Goal: Ask a question

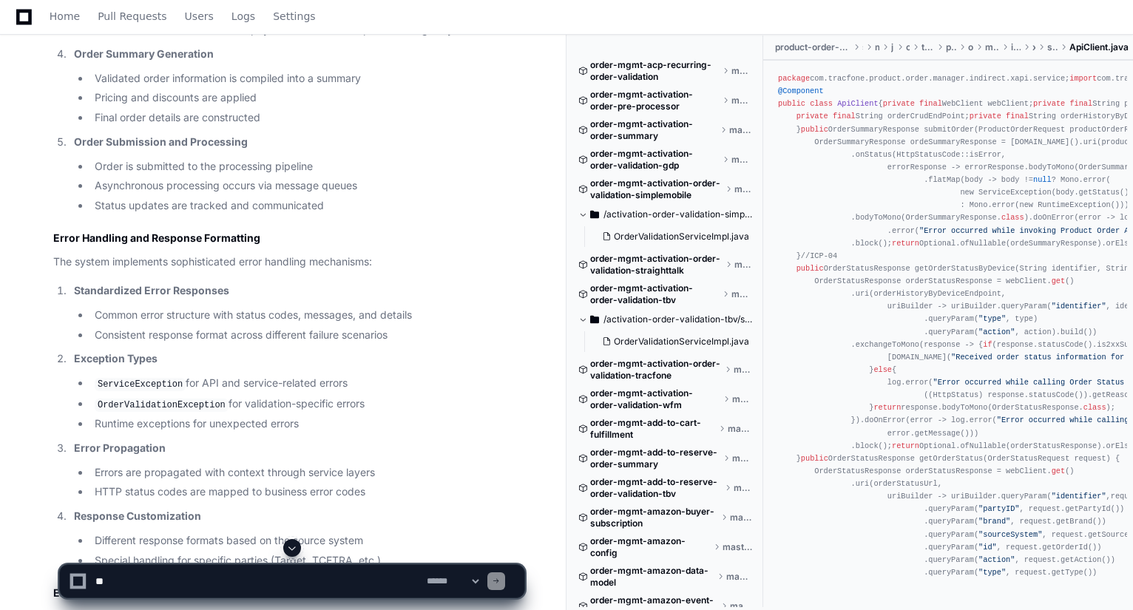
scroll to position [1539, 0]
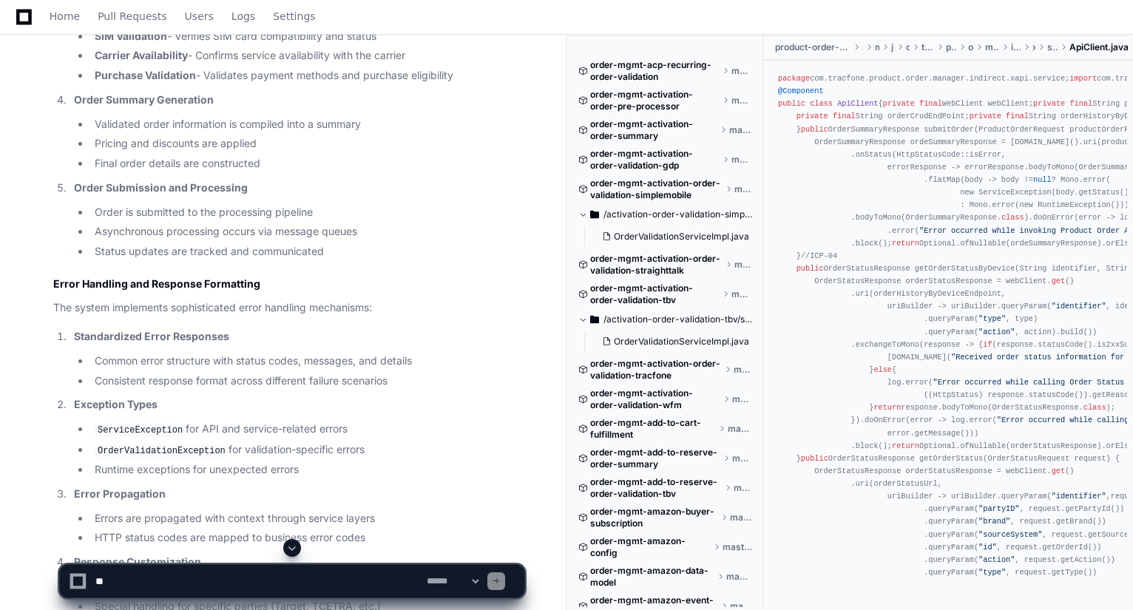
click at [269, 584] on textarea at bounding box center [257, 581] width 331 height 33
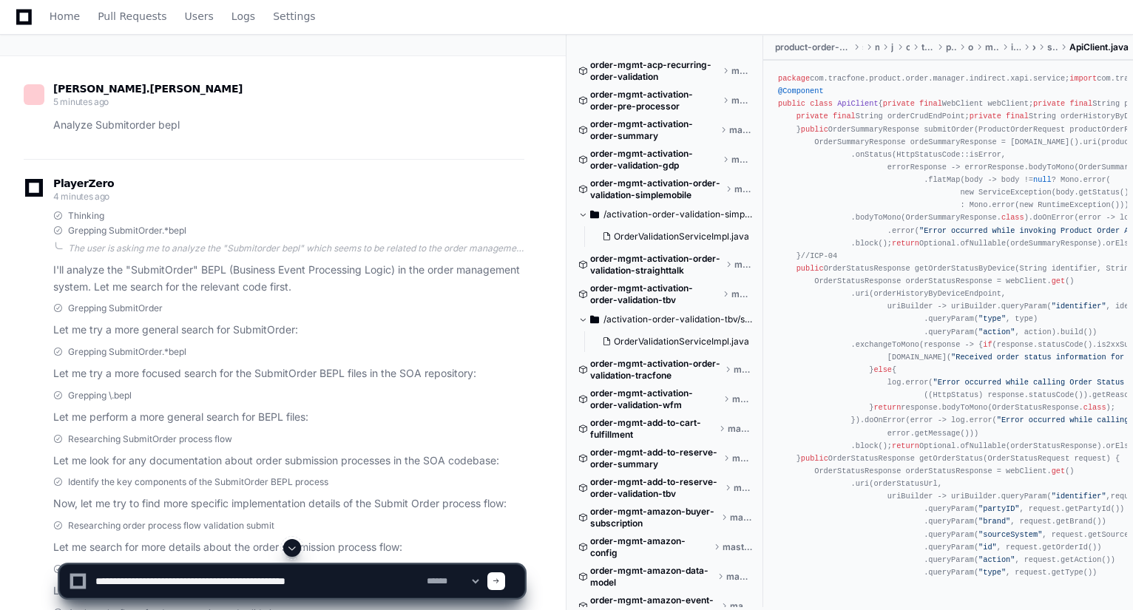
scroll to position [85, 0]
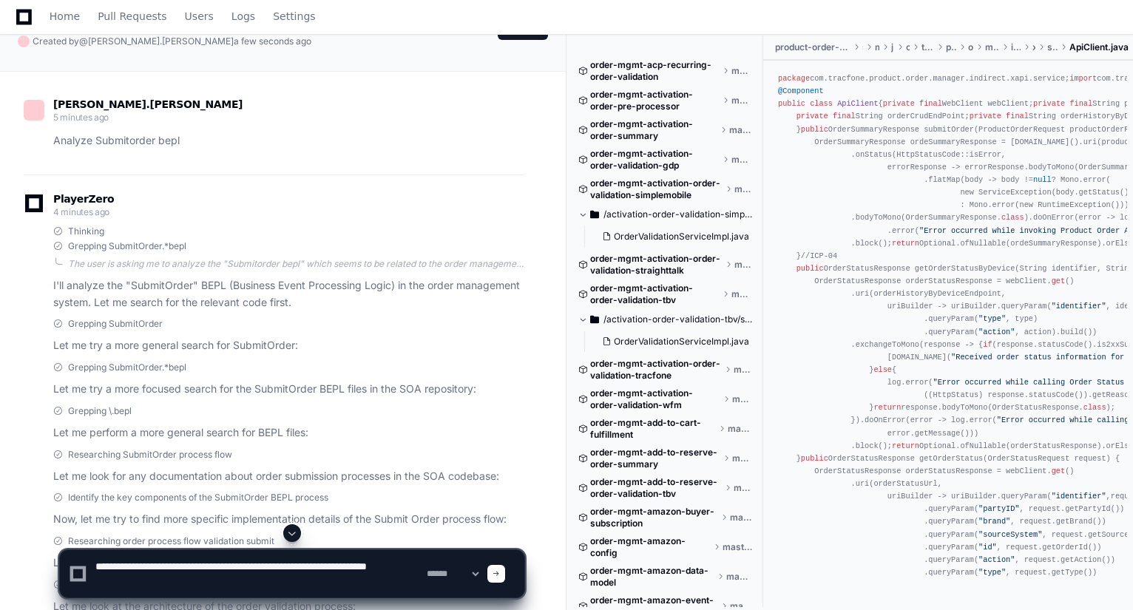
type textarea "**********"
click at [500, 576] on span at bounding box center [496, 573] width 7 height 7
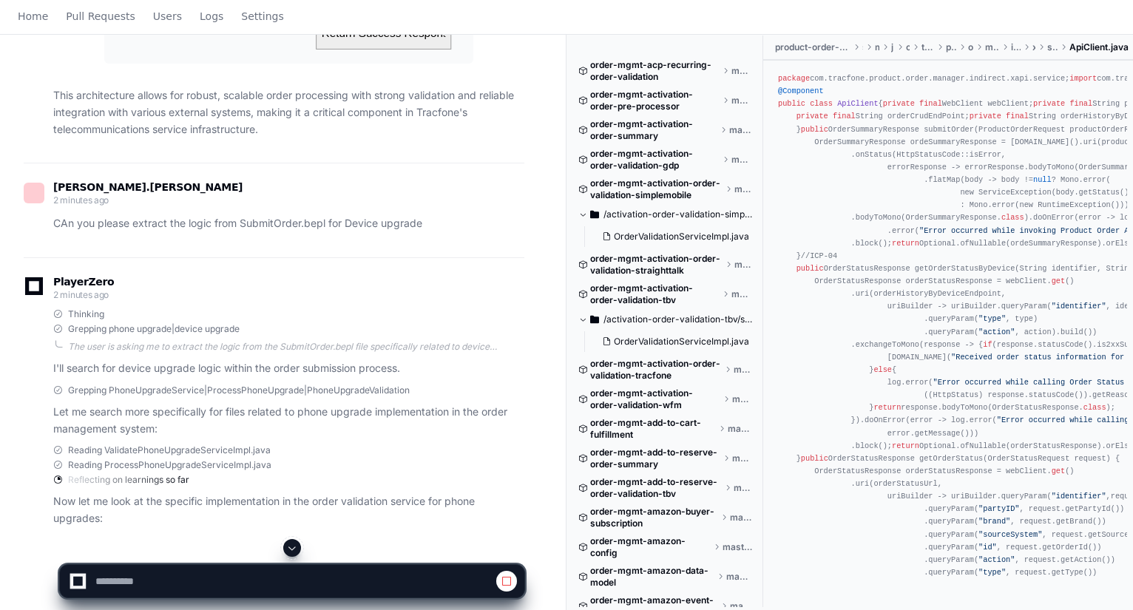
scroll to position [0, 0]
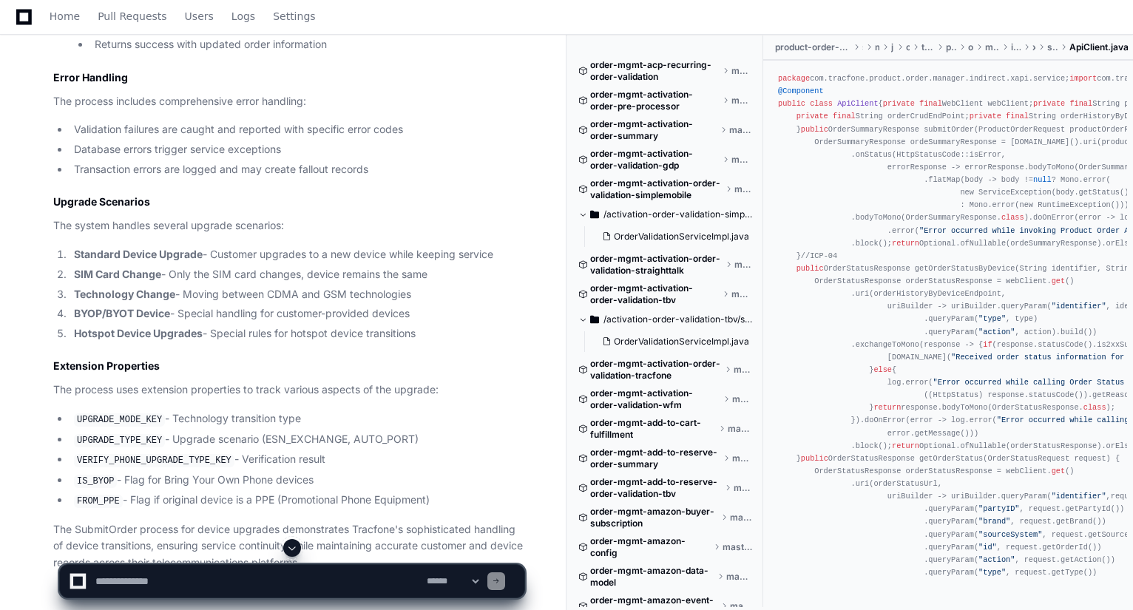
scroll to position [8029, 0]
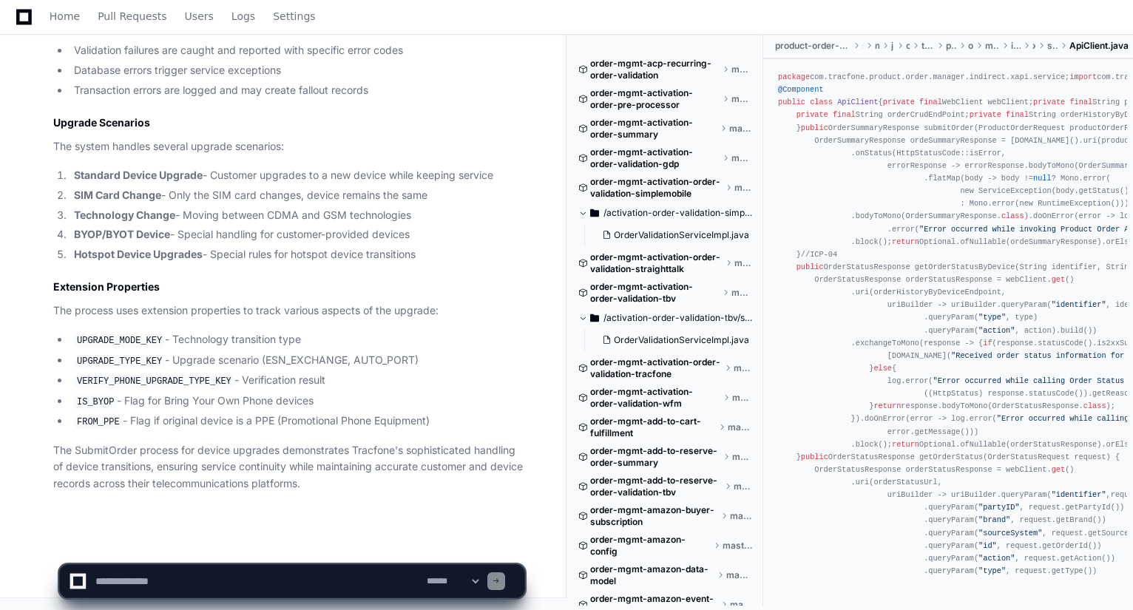
click at [327, 585] on textarea at bounding box center [257, 581] width 331 height 33
type textarea "**********"
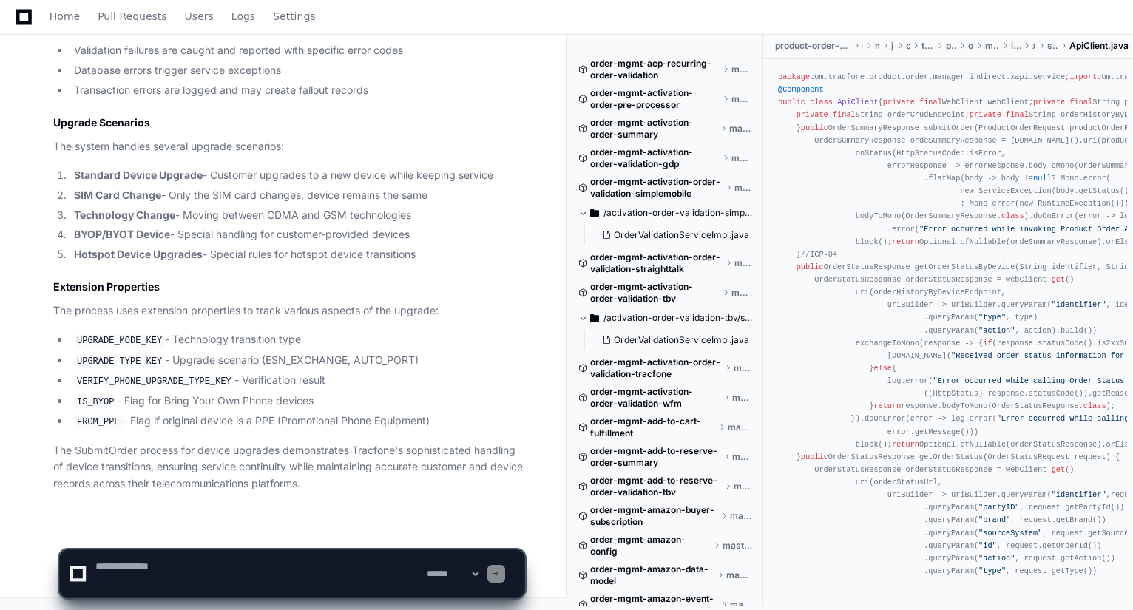
scroll to position [0, 0]
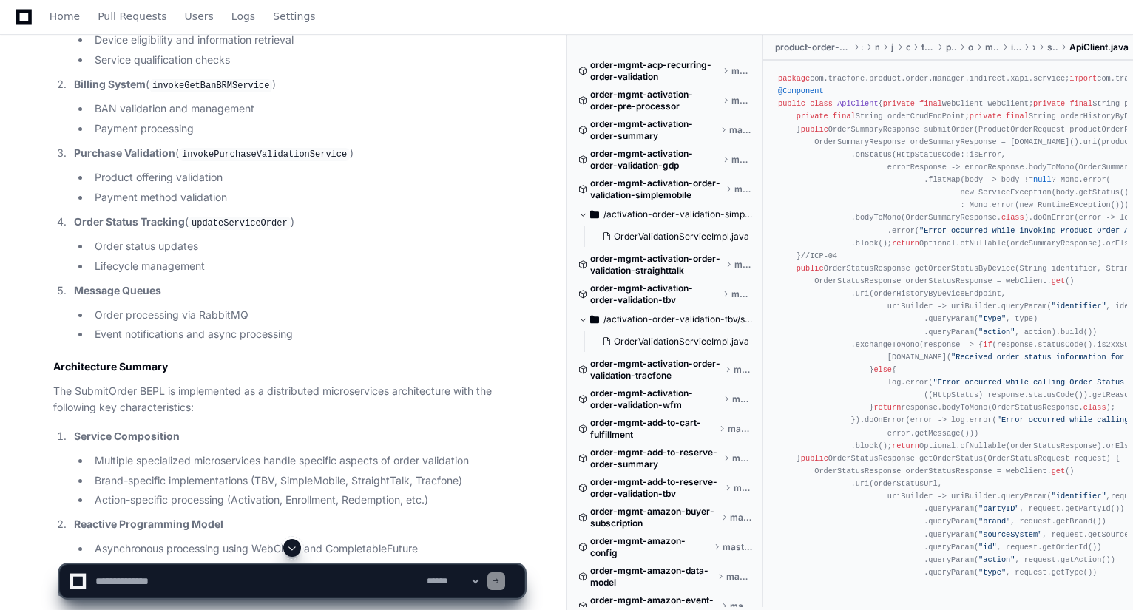
scroll to position [2249, 0]
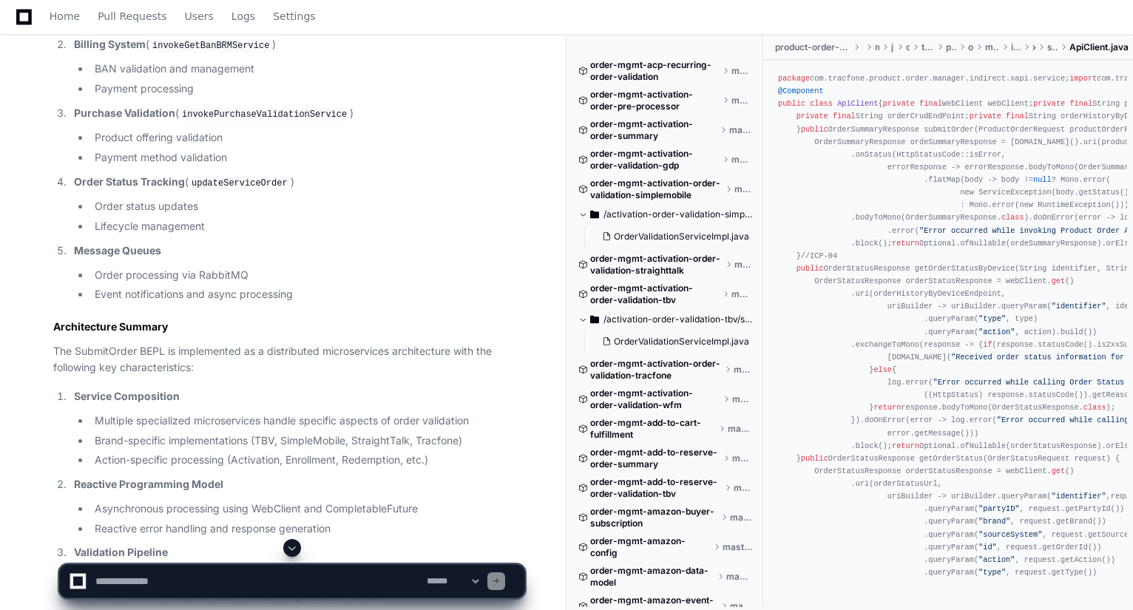
click at [326, 575] on textarea at bounding box center [257, 581] width 331 height 33
type textarea "**********"
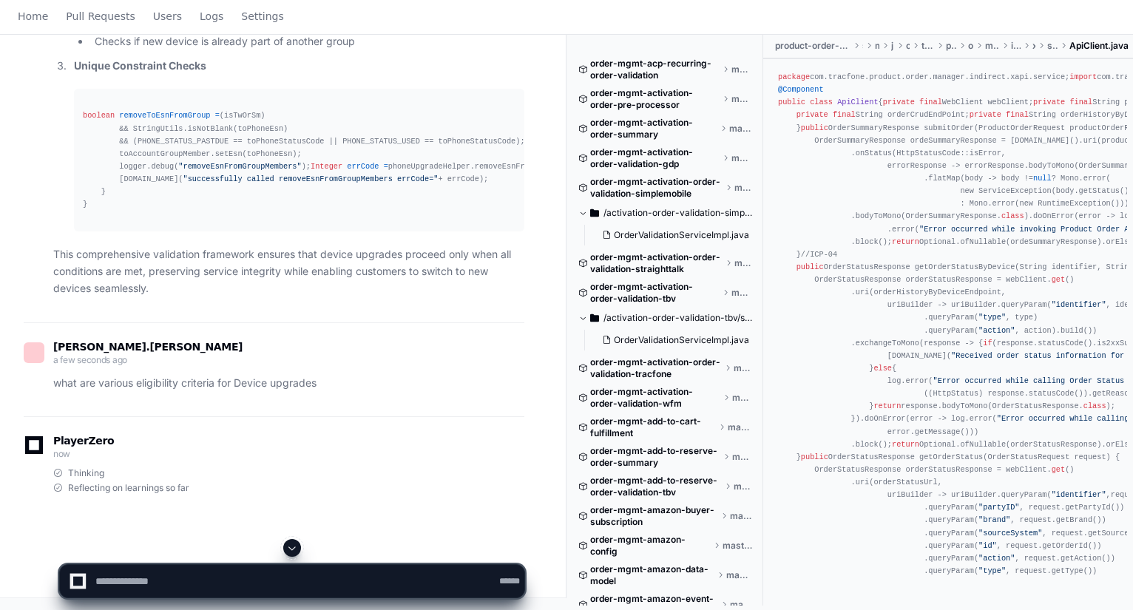
scroll to position [0, 0]
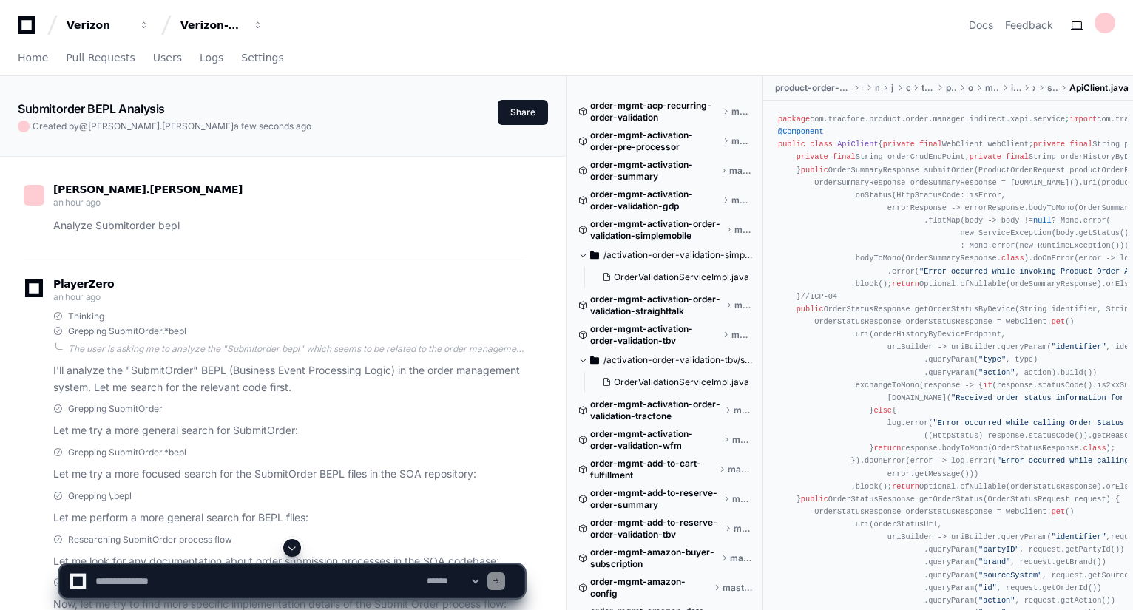
click at [568, 171] on div "order-mgmt-acp-recurring-order-validation master order-mgmt-activation-order-pr…" at bounding box center [850, 364] width 567 height 576
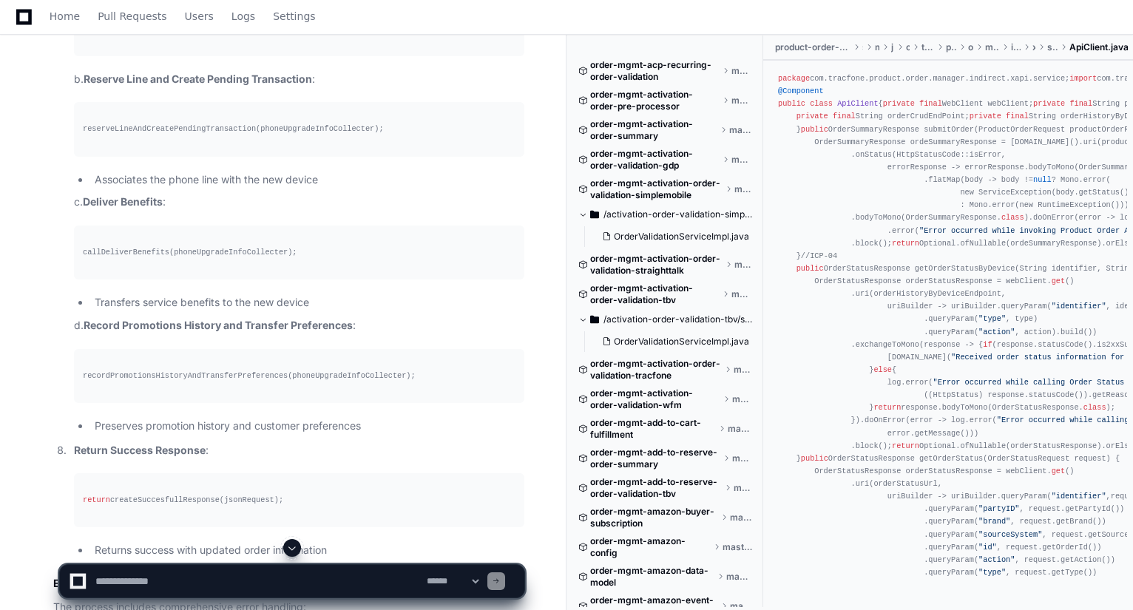
scroll to position [7427, 0]
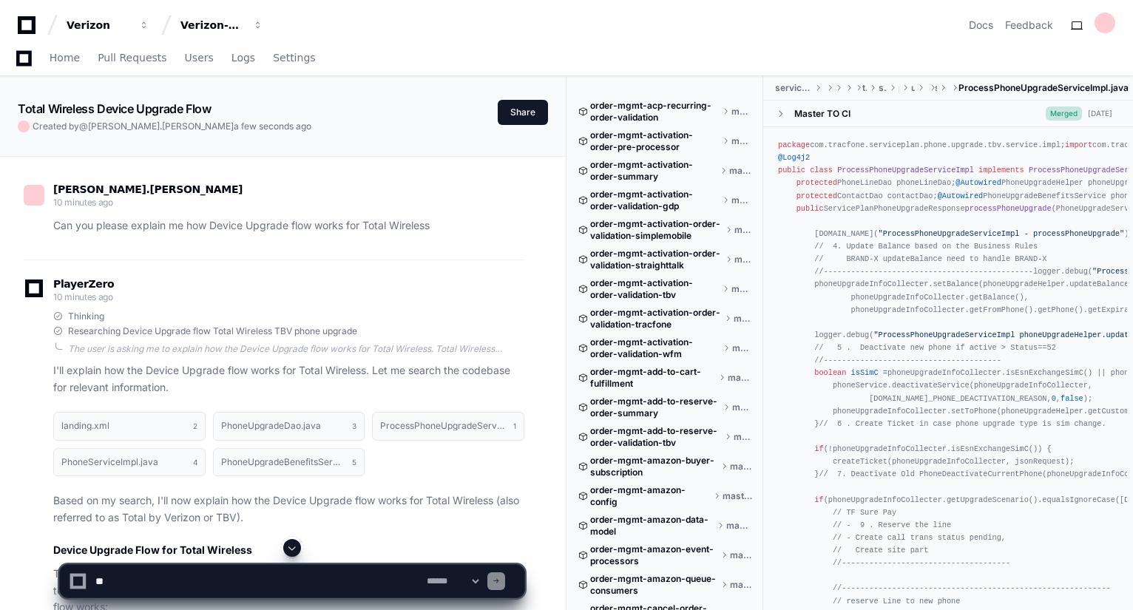
scroll to position [1262, 0]
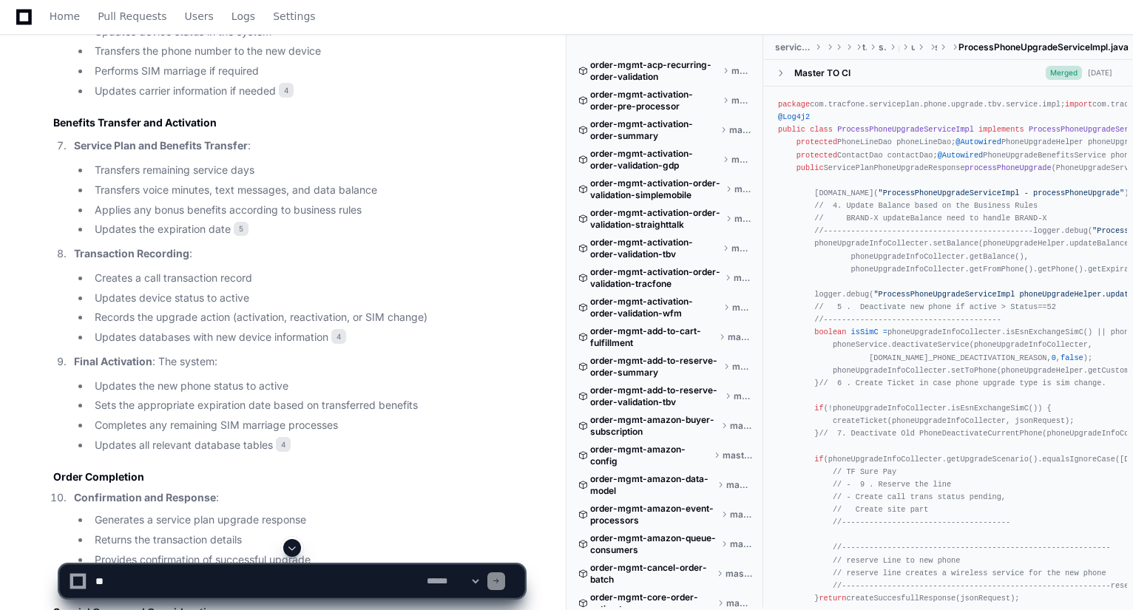
click at [524, 202] on li "Applies any bonus benefits according to business rules" at bounding box center [307, 210] width 434 height 17
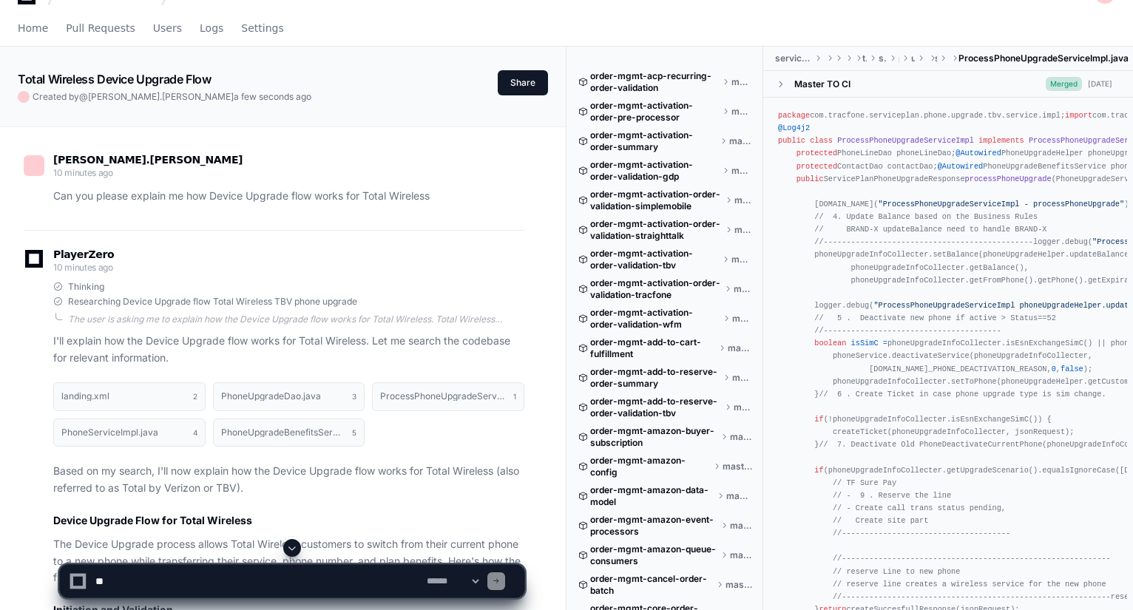
scroll to position [59, 0]
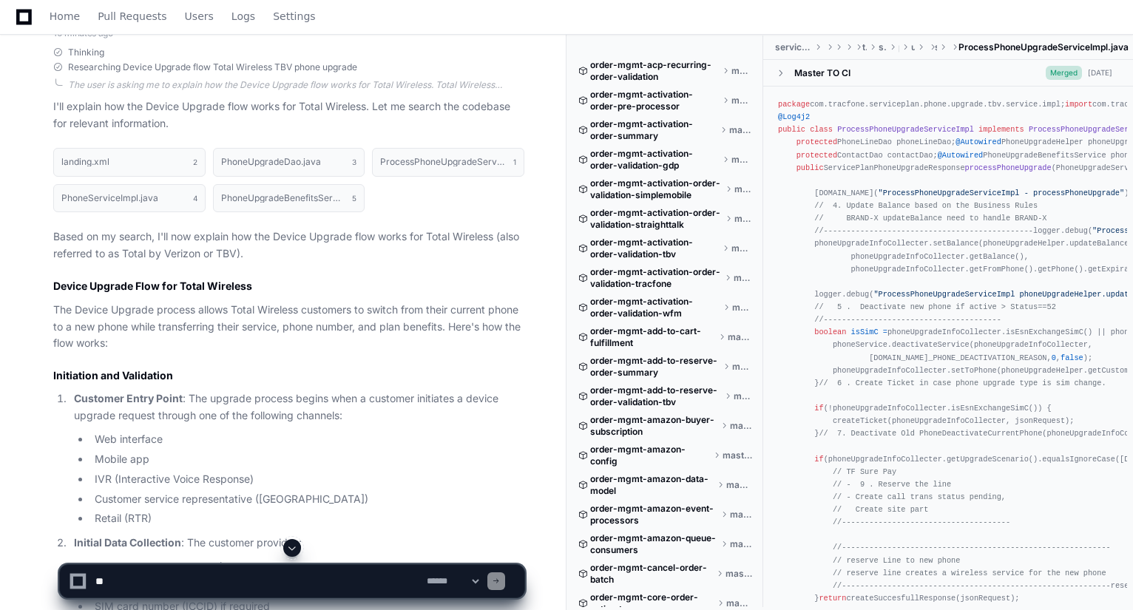
scroll to position [5858, 0]
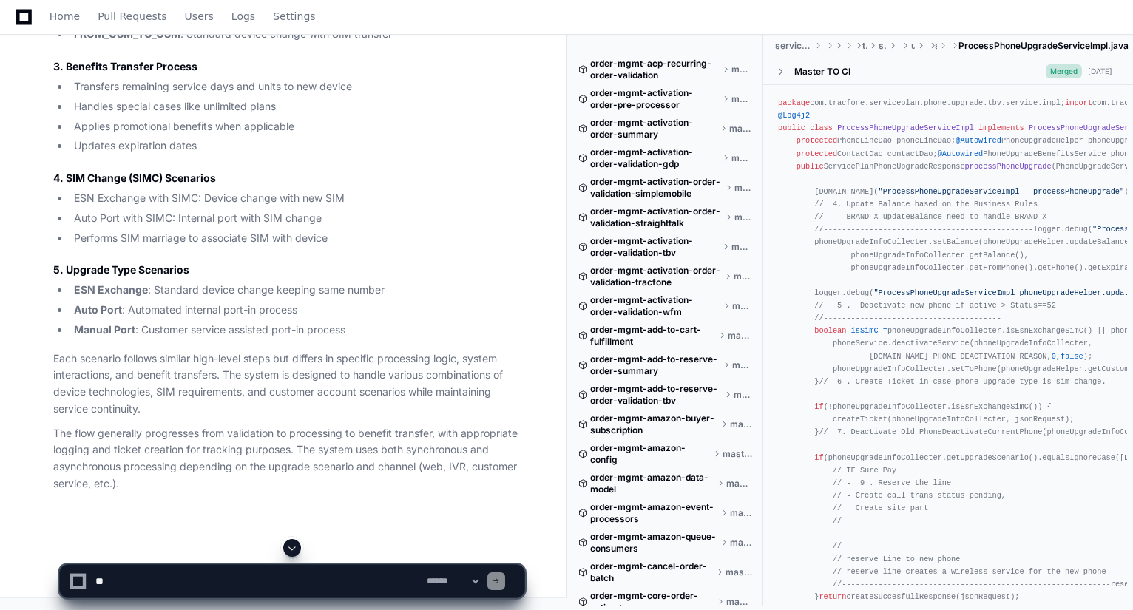
click at [306, 583] on textarea at bounding box center [257, 581] width 331 height 33
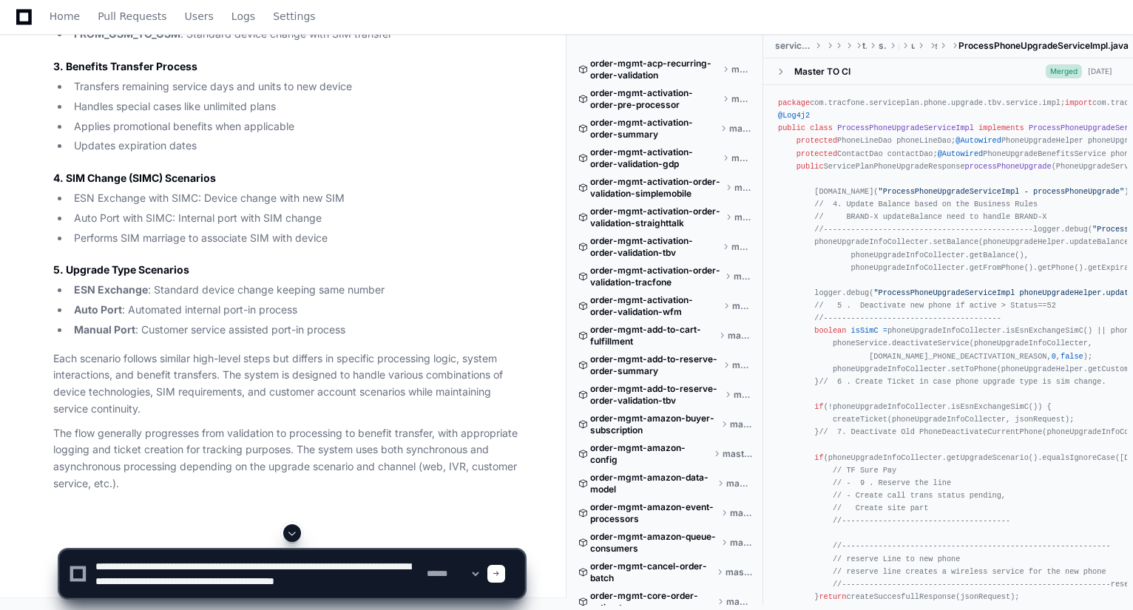
scroll to position [4, 0]
type textarea "**********"
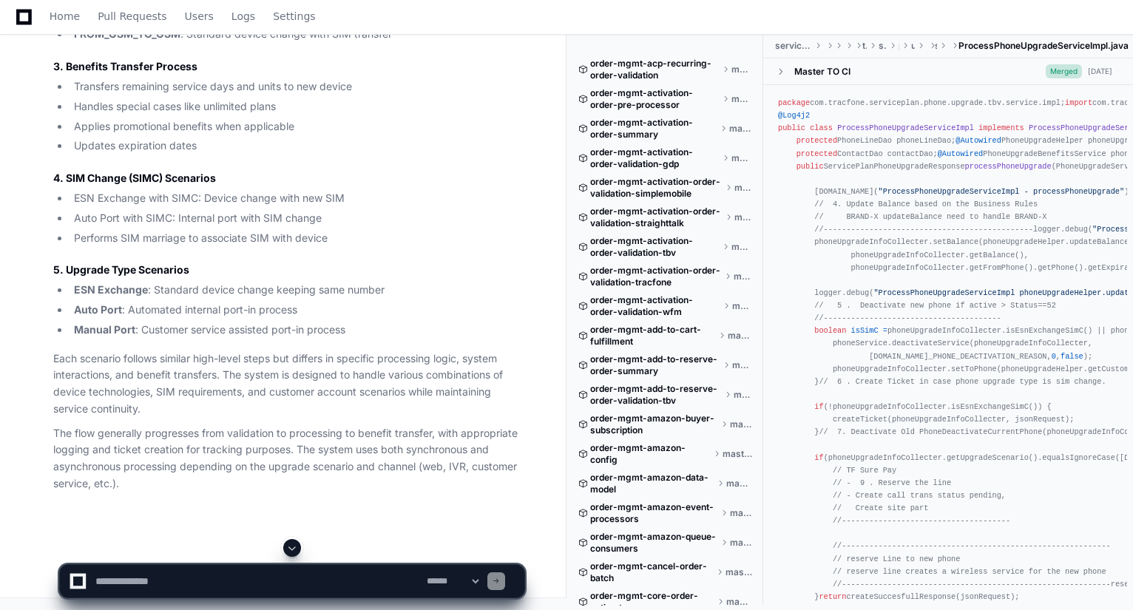
scroll to position [0, 0]
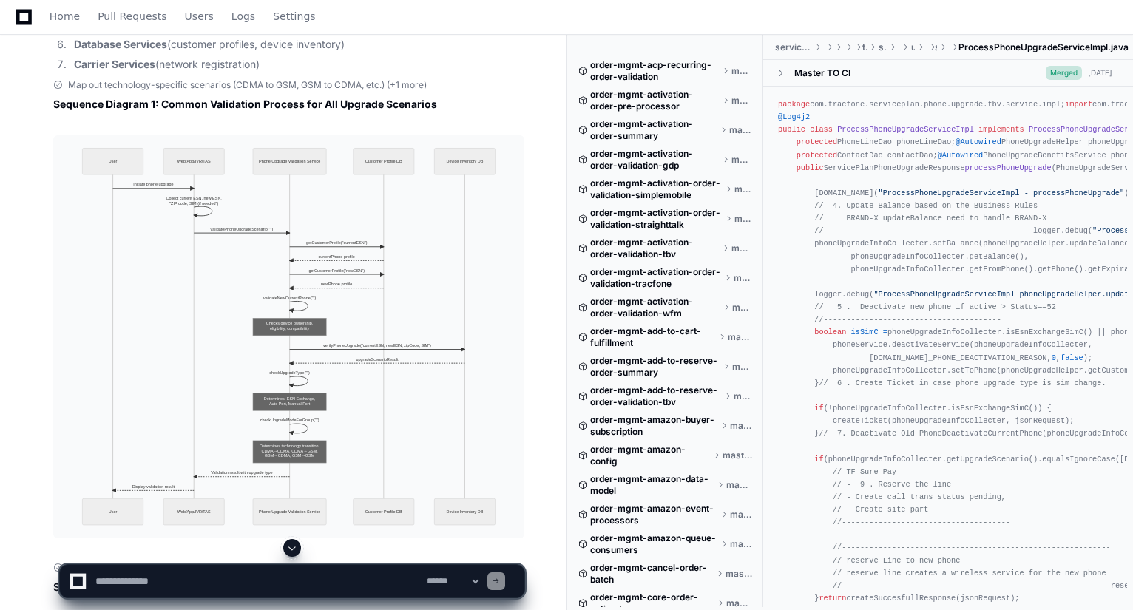
scroll to position [2663, 0]
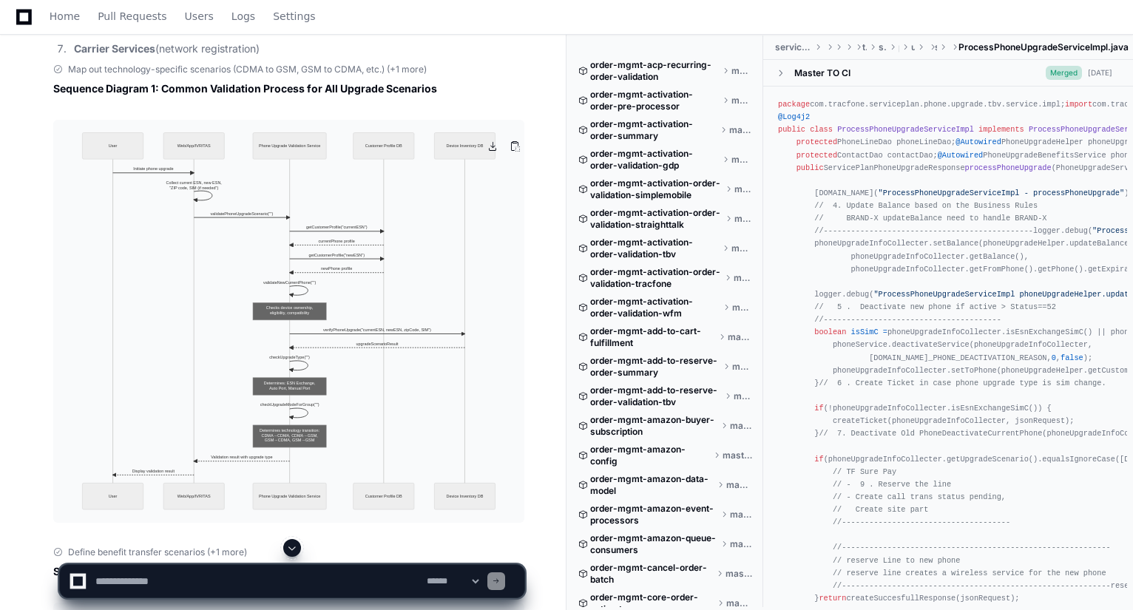
click at [414, 385] on img at bounding box center [288, 321] width 471 height 403
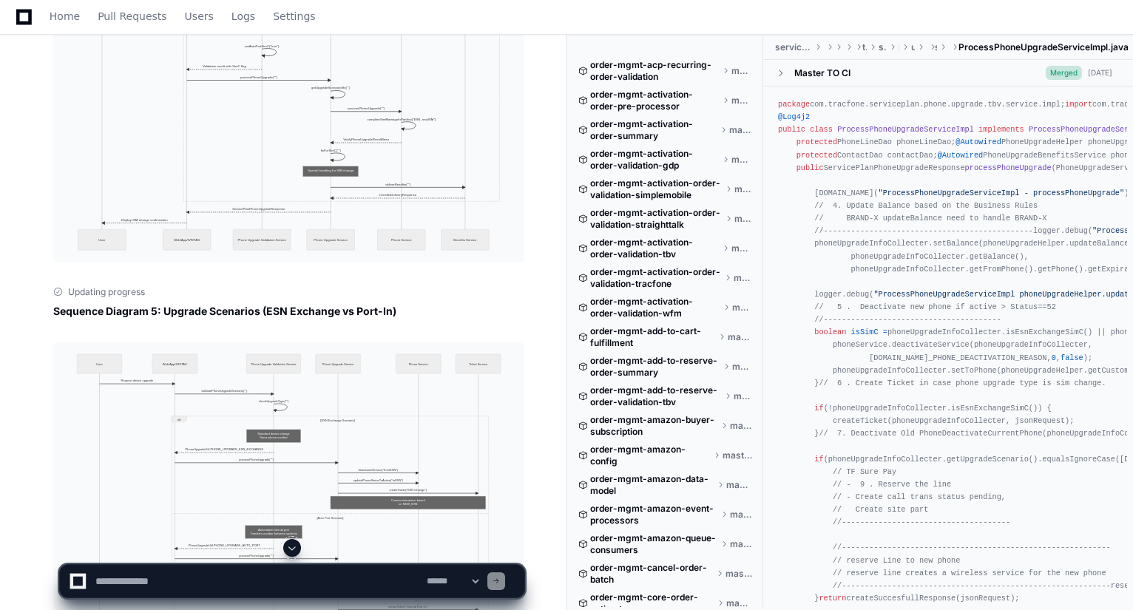
scroll to position [4807, 0]
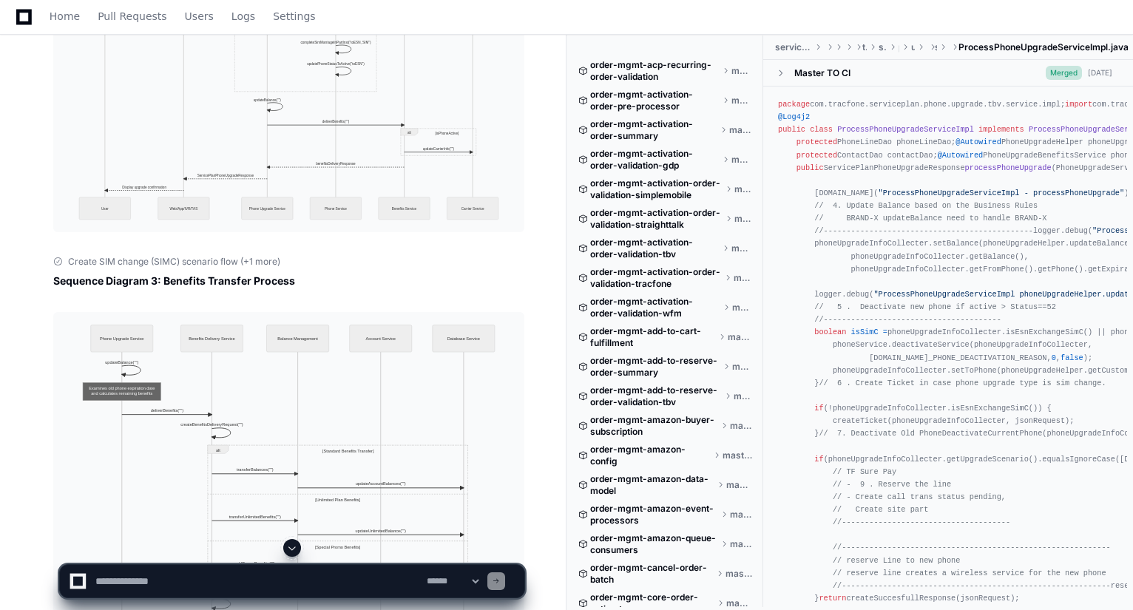
scroll to position [3847, 0]
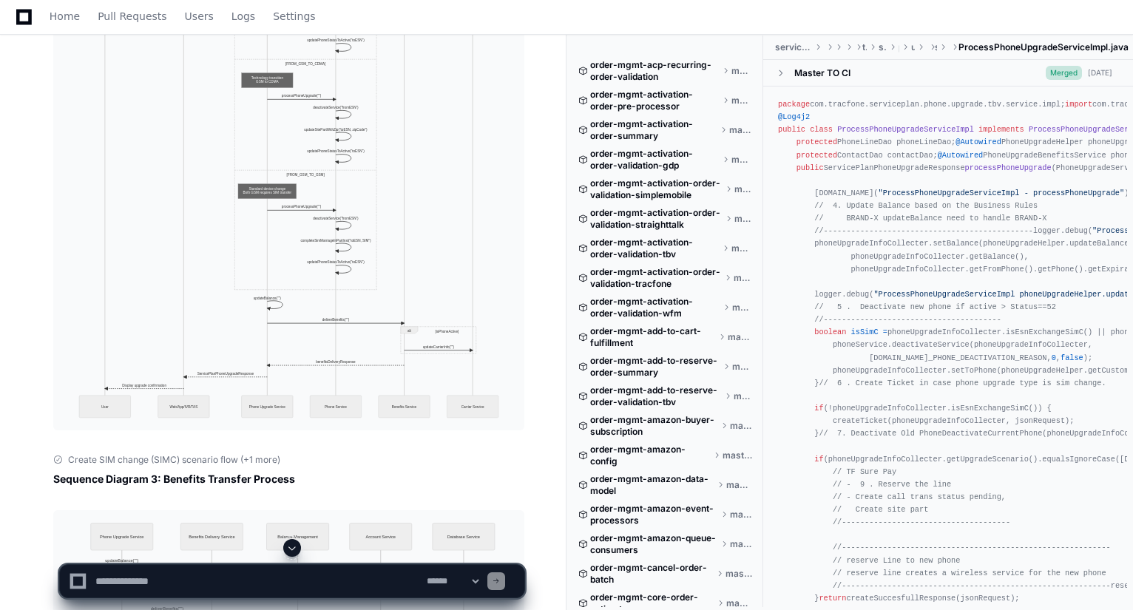
scroll to position [3403, 0]
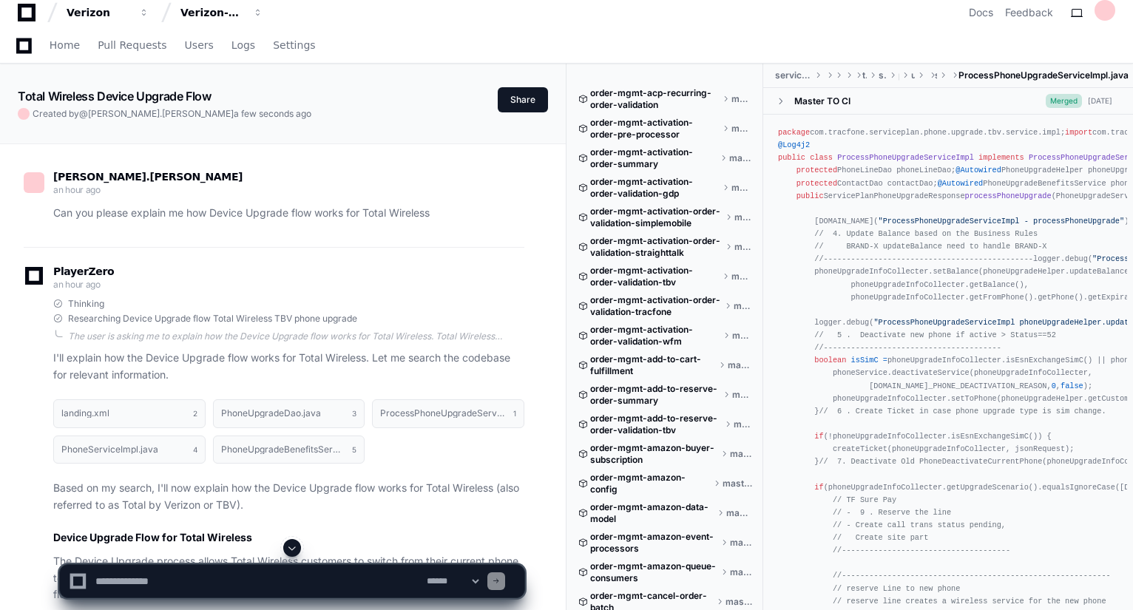
scroll to position [59, 0]
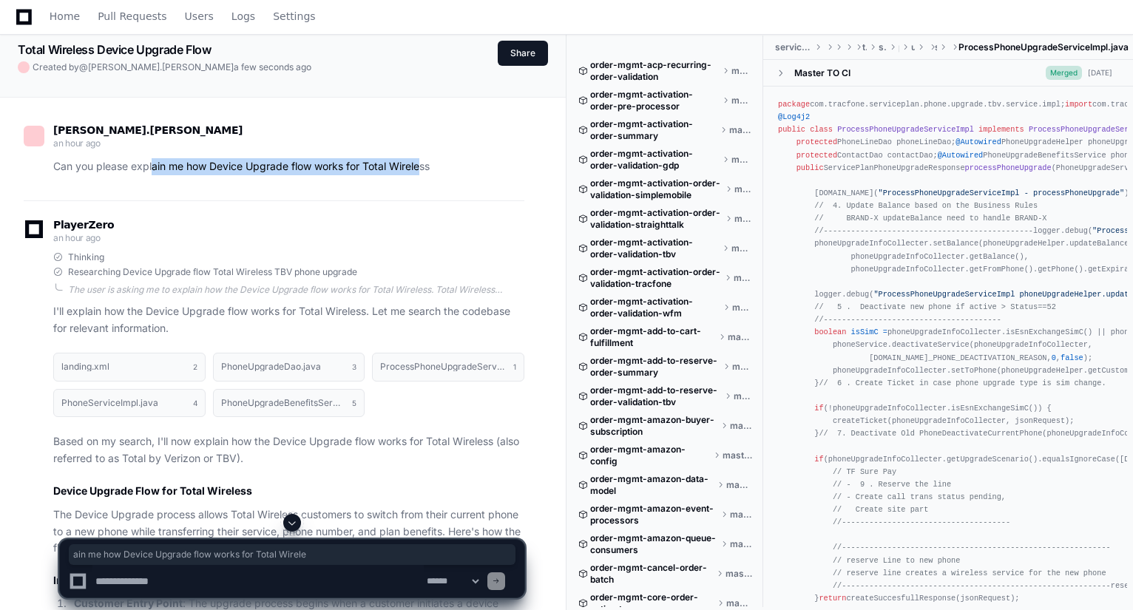
drag, startPoint x: 151, startPoint y: 168, endPoint x: 426, endPoint y: 181, distance: 275.5
click at [426, 181] on div "aniruddha.bidkar an hour ago Can you please explain me how Device Upgrade flow …" at bounding box center [274, 154] width 501 height 94
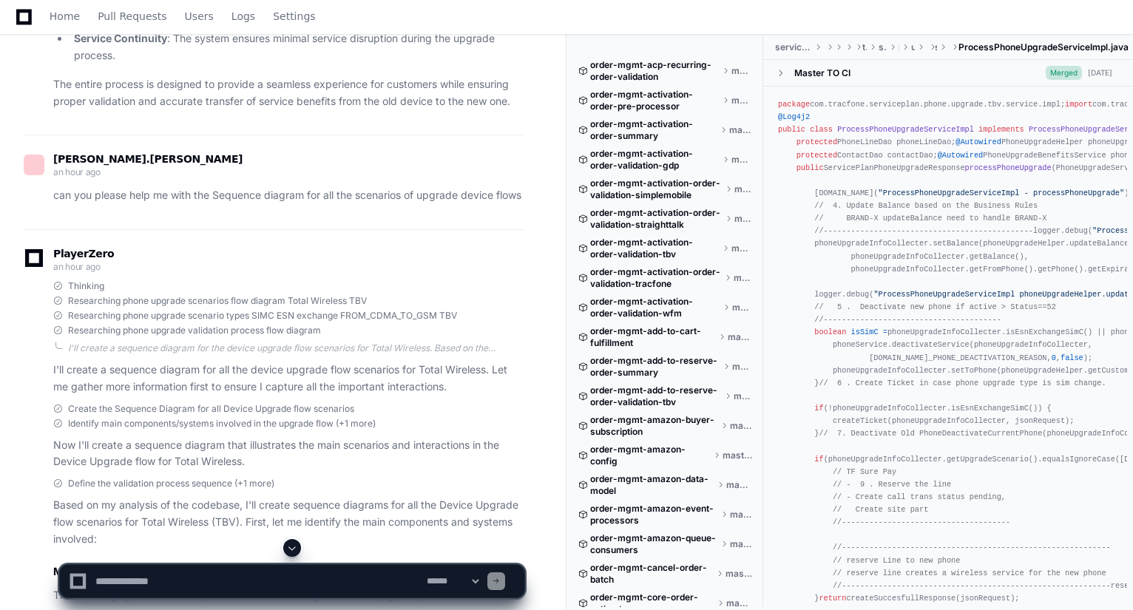
scroll to position [1982, 0]
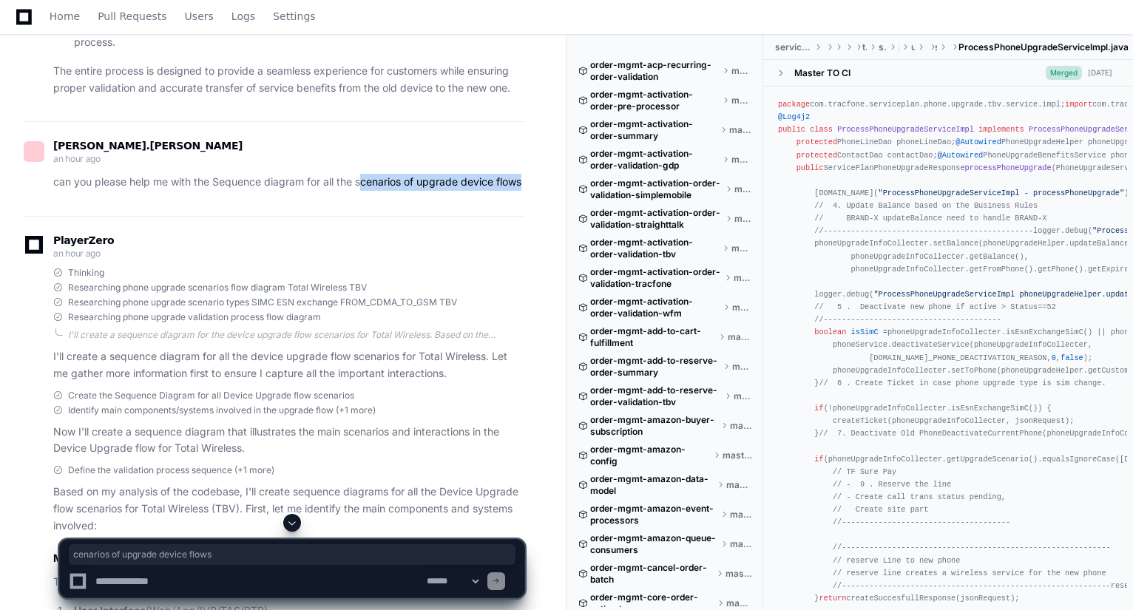
drag, startPoint x: 364, startPoint y: 178, endPoint x: 507, endPoint y: 195, distance: 143.8
click at [507, 191] on p "can you please help me with the Sequence diagram for all the scenarios of upgra…" at bounding box center [288, 182] width 471 height 17
click at [519, 211] on div "aniruddha.bidkar an hour ago can you please help me with the Sequence diagram f…" at bounding box center [274, 168] width 501 height 95
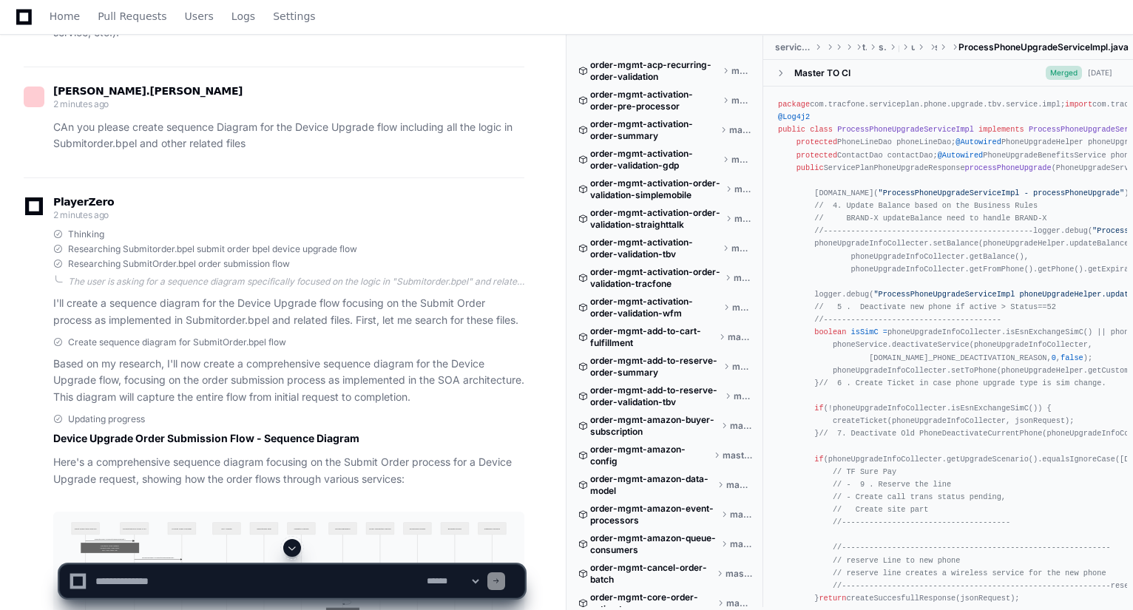
scroll to position [6273, 0]
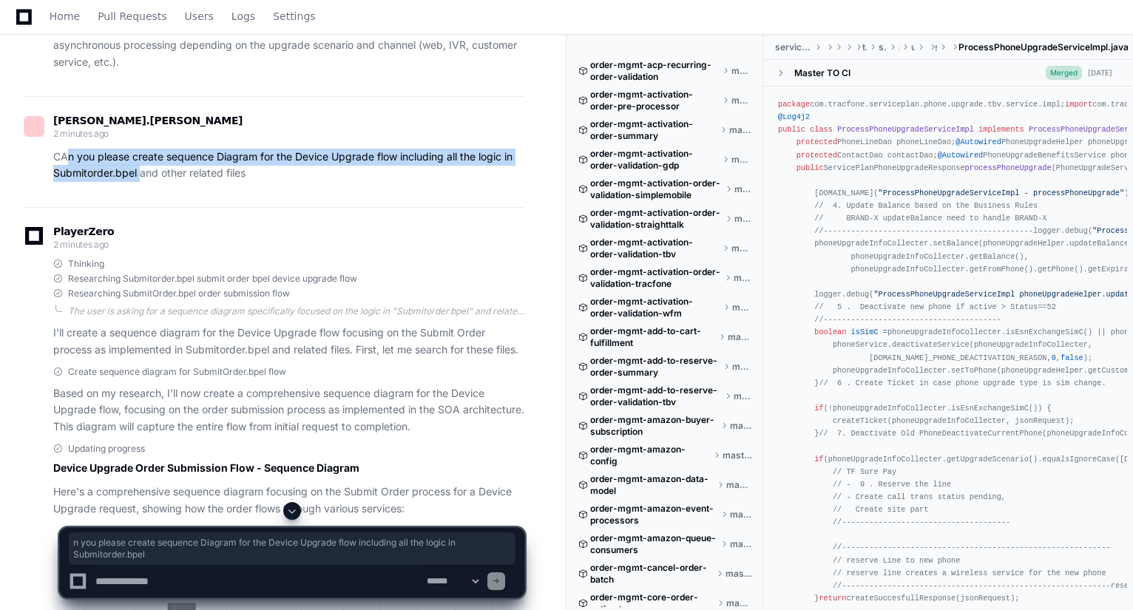
drag, startPoint x: 70, startPoint y: 180, endPoint x: 141, endPoint y: 195, distance: 73.4
click at [141, 183] on p "CAn you please create sequence Diagram for the Device Upgrade flow including al…" at bounding box center [288, 166] width 471 height 34
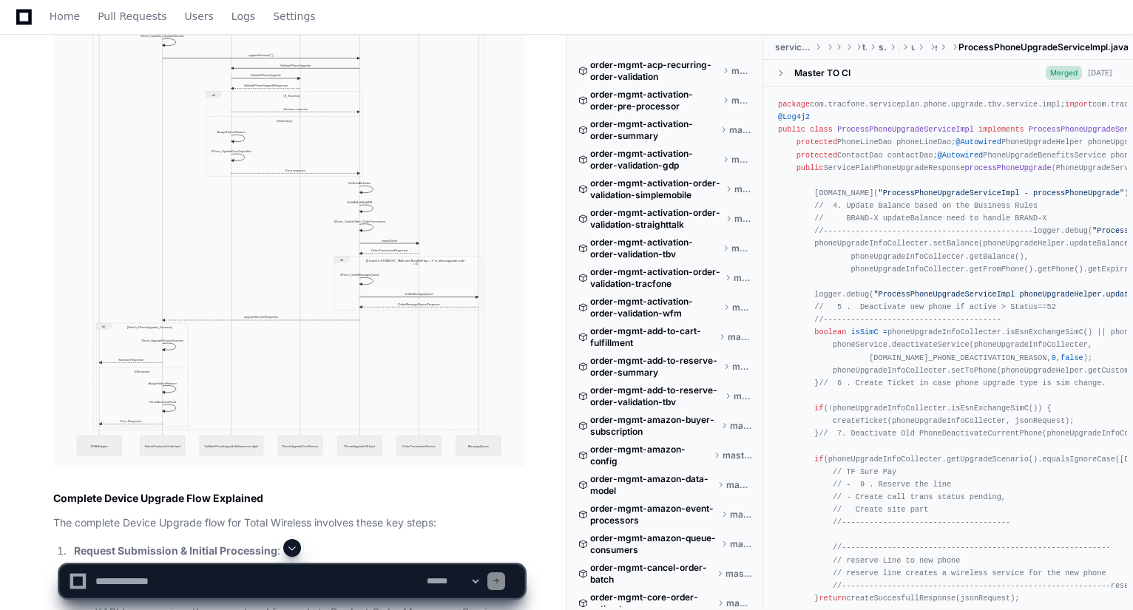
scroll to position [7368, 0]
click at [311, 286] on img at bounding box center [288, 207] width 471 height 524
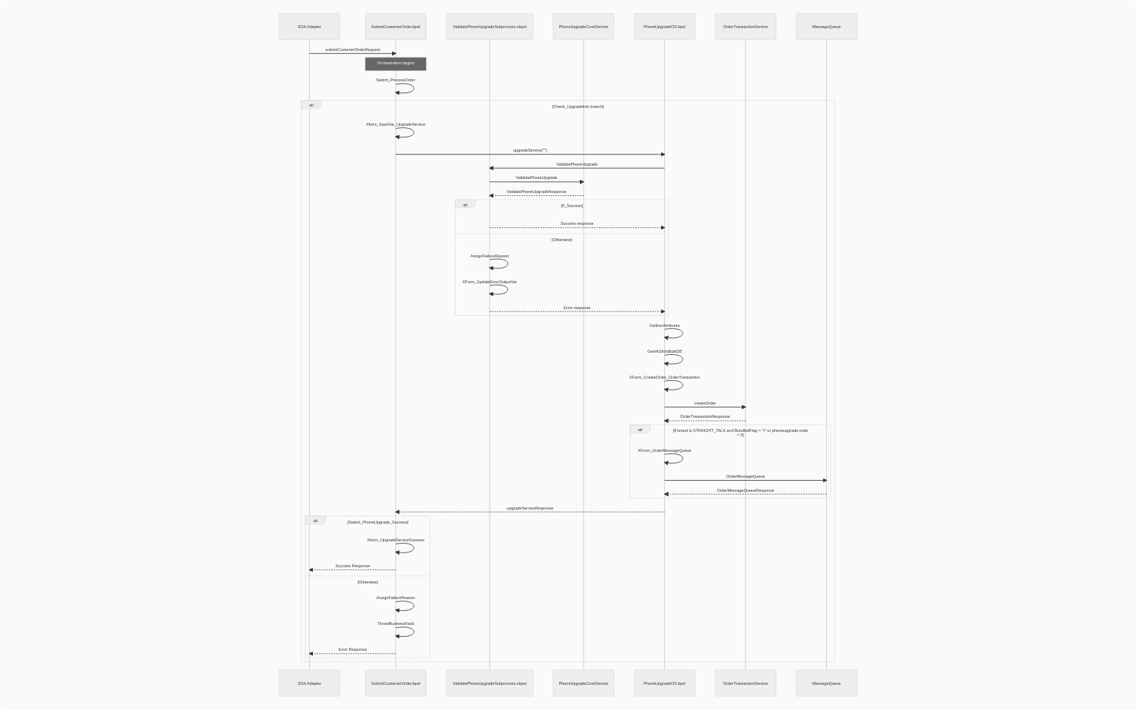
click at [542, 366] on img at bounding box center [568, 355] width 1136 height 710
